Goal: Transaction & Acquisition: Purchase product/service

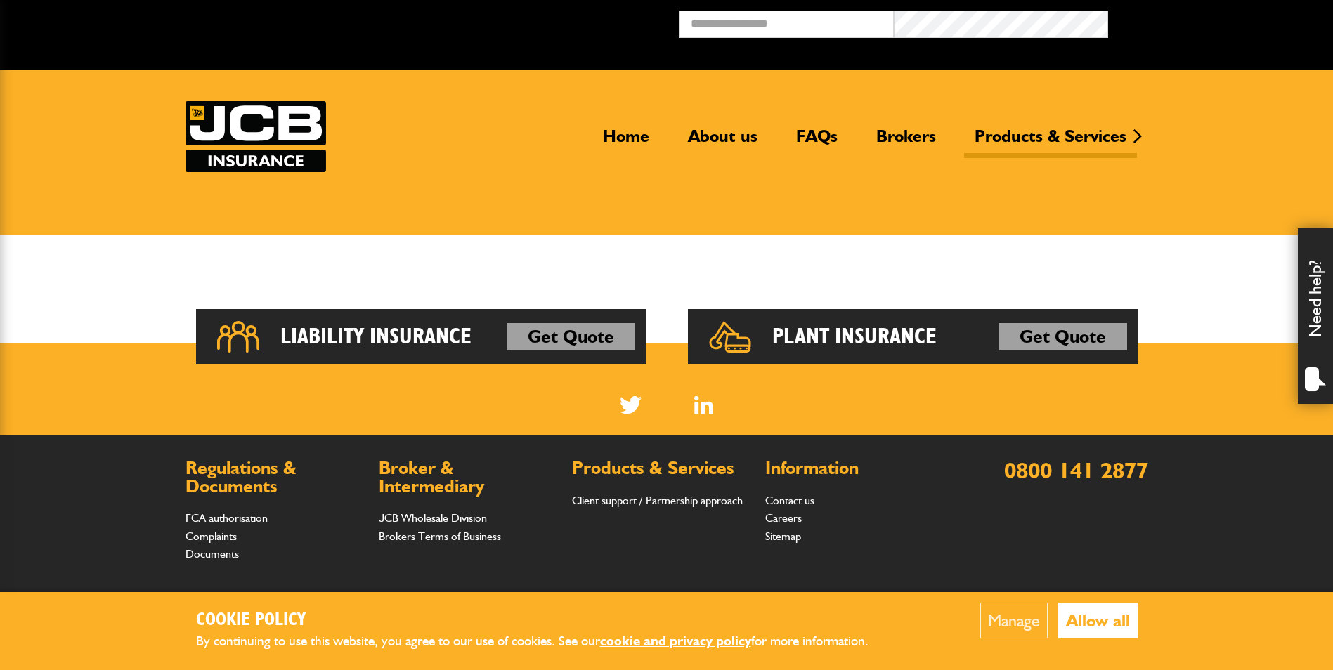
scroll to position [105, 0]
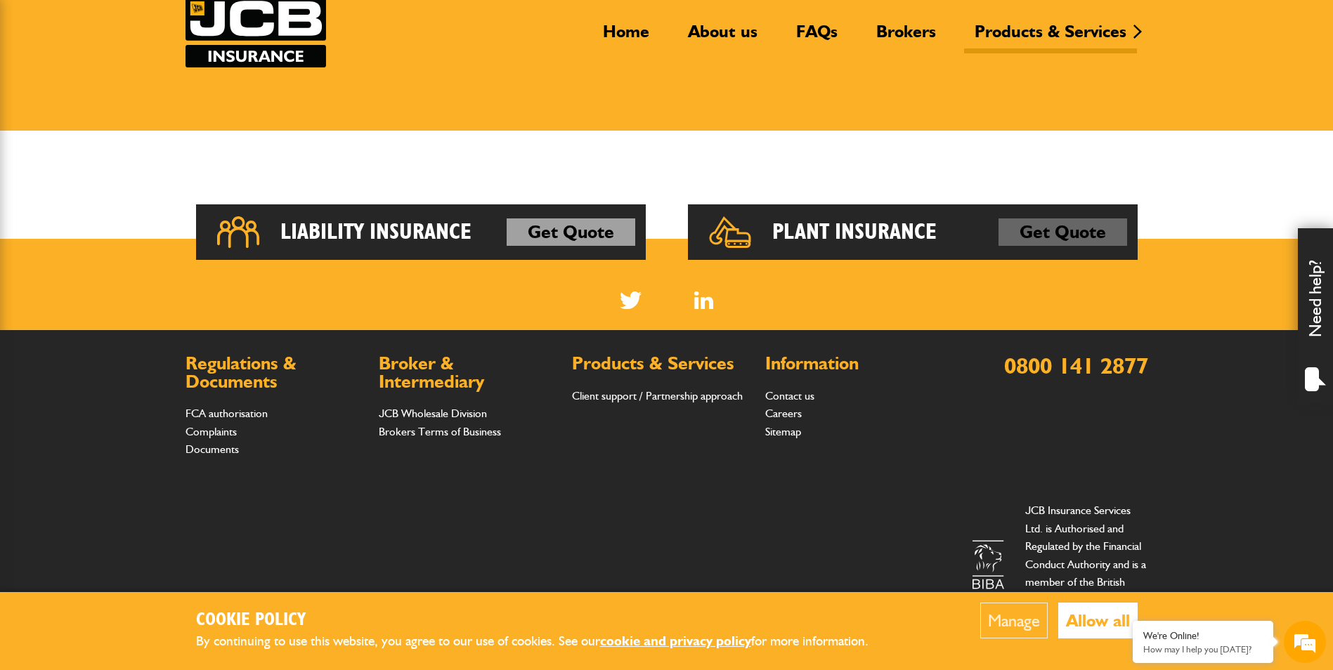
click at [1012, 231] on link "Get Quote" at bounding box center [1063, 233] width 129 height 28
